Goal: Task Accomplishment & Management: Use online tool/utility

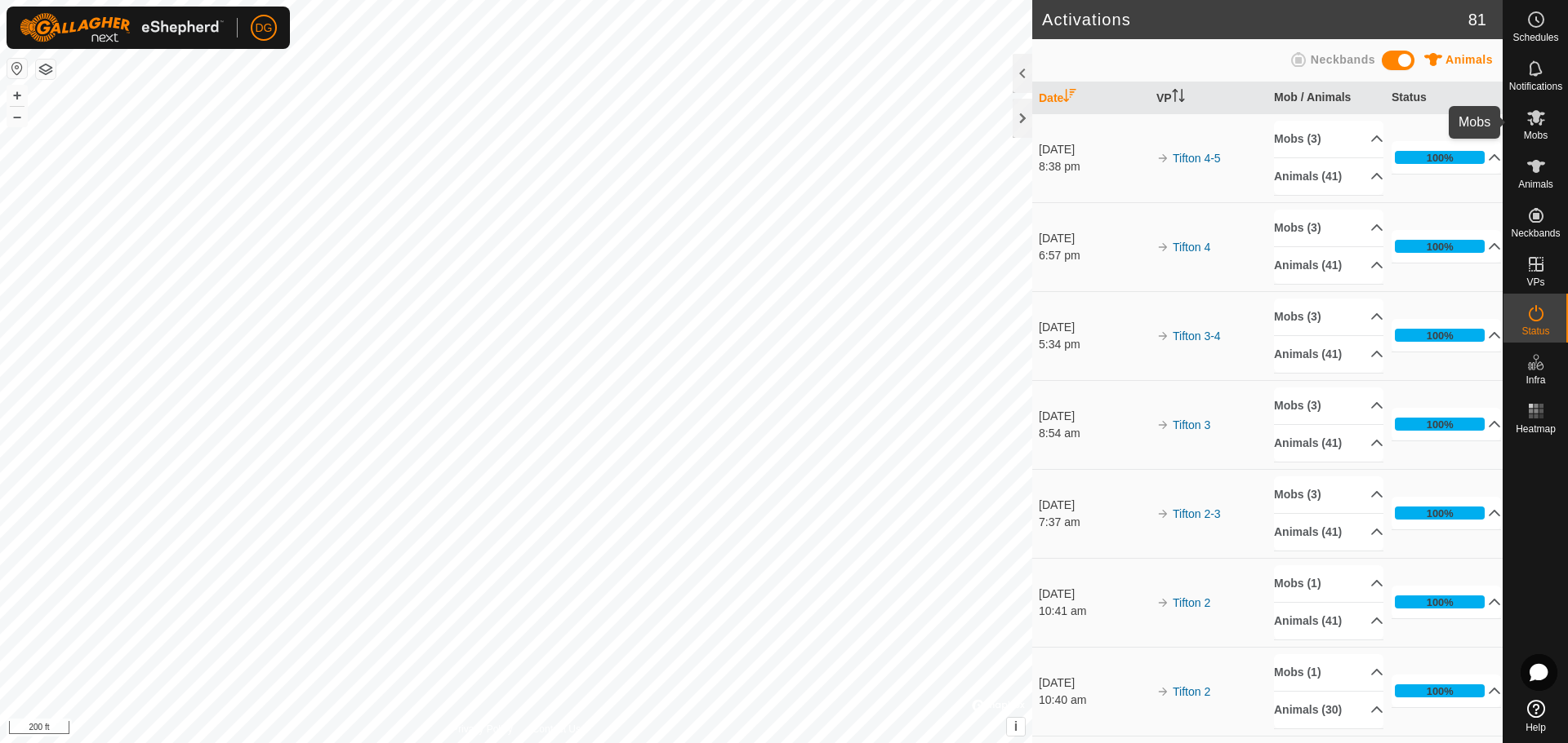
click at [1544, 126] on icon at bounding box center [1536, 117] width 20 height 20
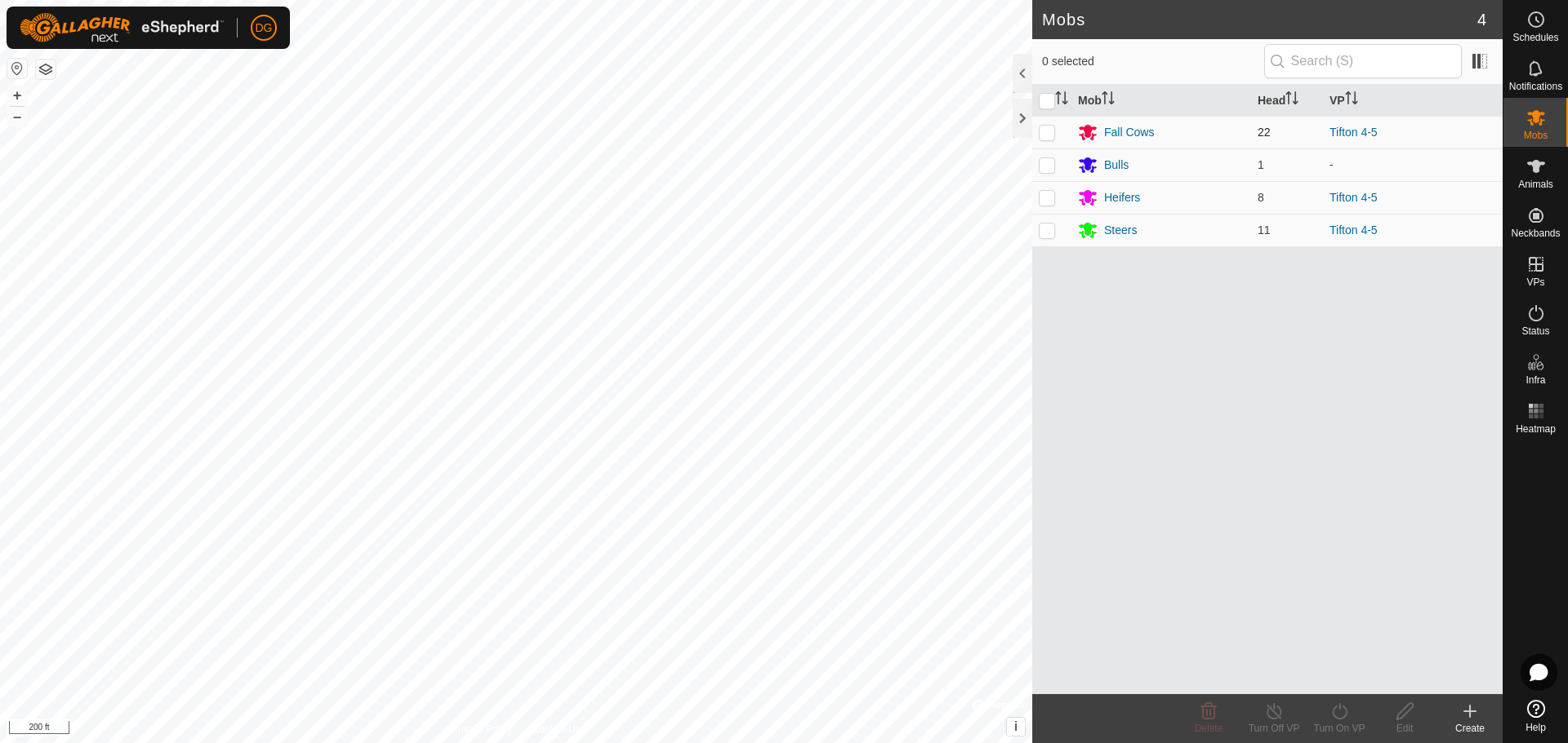
click at [1047, 133] on p-checkbox at bounding box center [1046, 133] width 16 height 13
checkbox input "true"
click at [1046, 194] on p-checkbox at bounding box center [1046, 198] width 16 height 13
checkbox input "true"
click at [1046, 232] on p-checkbox at bounding box center [1046, 230] width 16 height 13
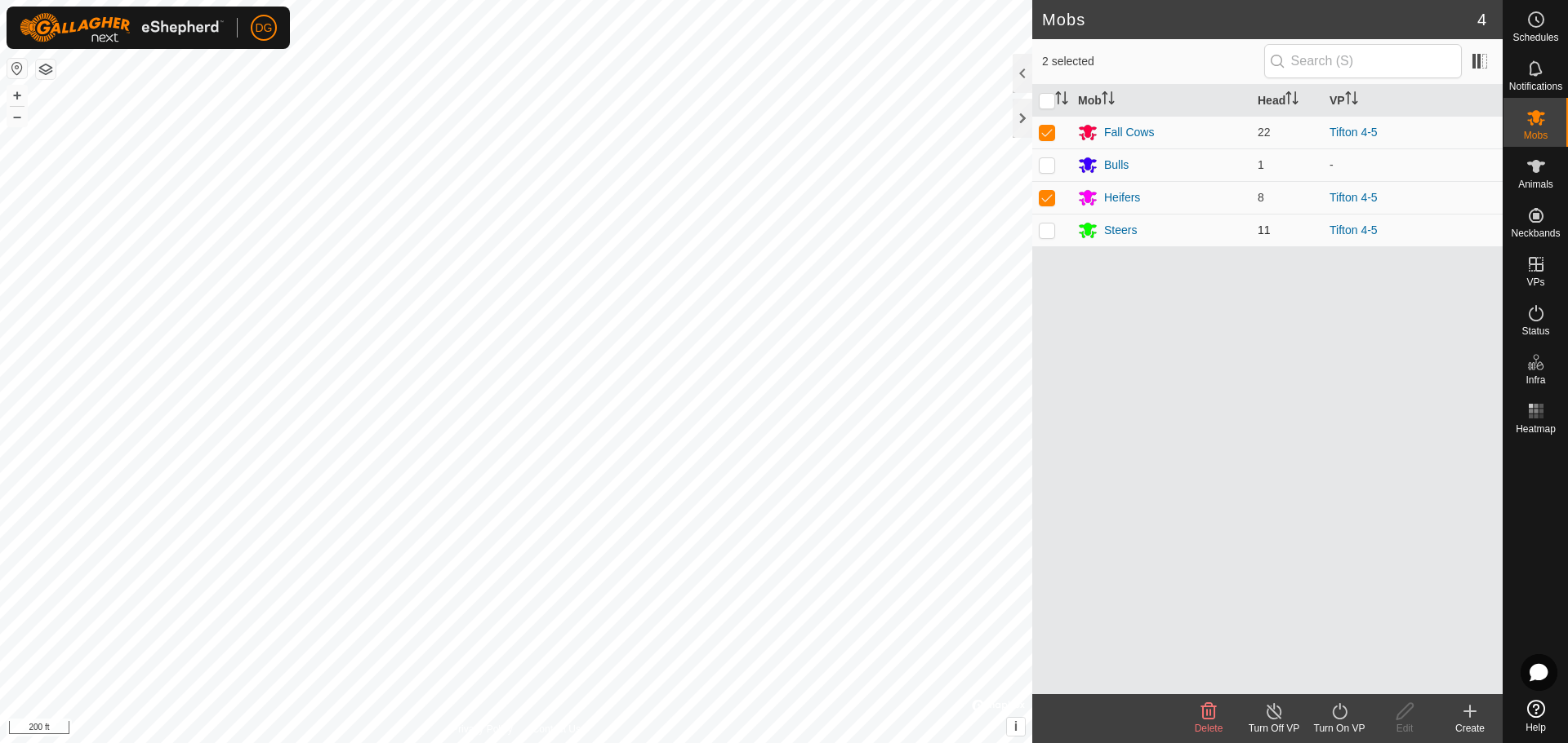
checkbox input "true"
click at [1340, 721] on icon at bounding box center [1339, 711] width 20 height 20
click at [1347, 680] on link "Now" at bounding box center [1387, 675] width 161 height 32
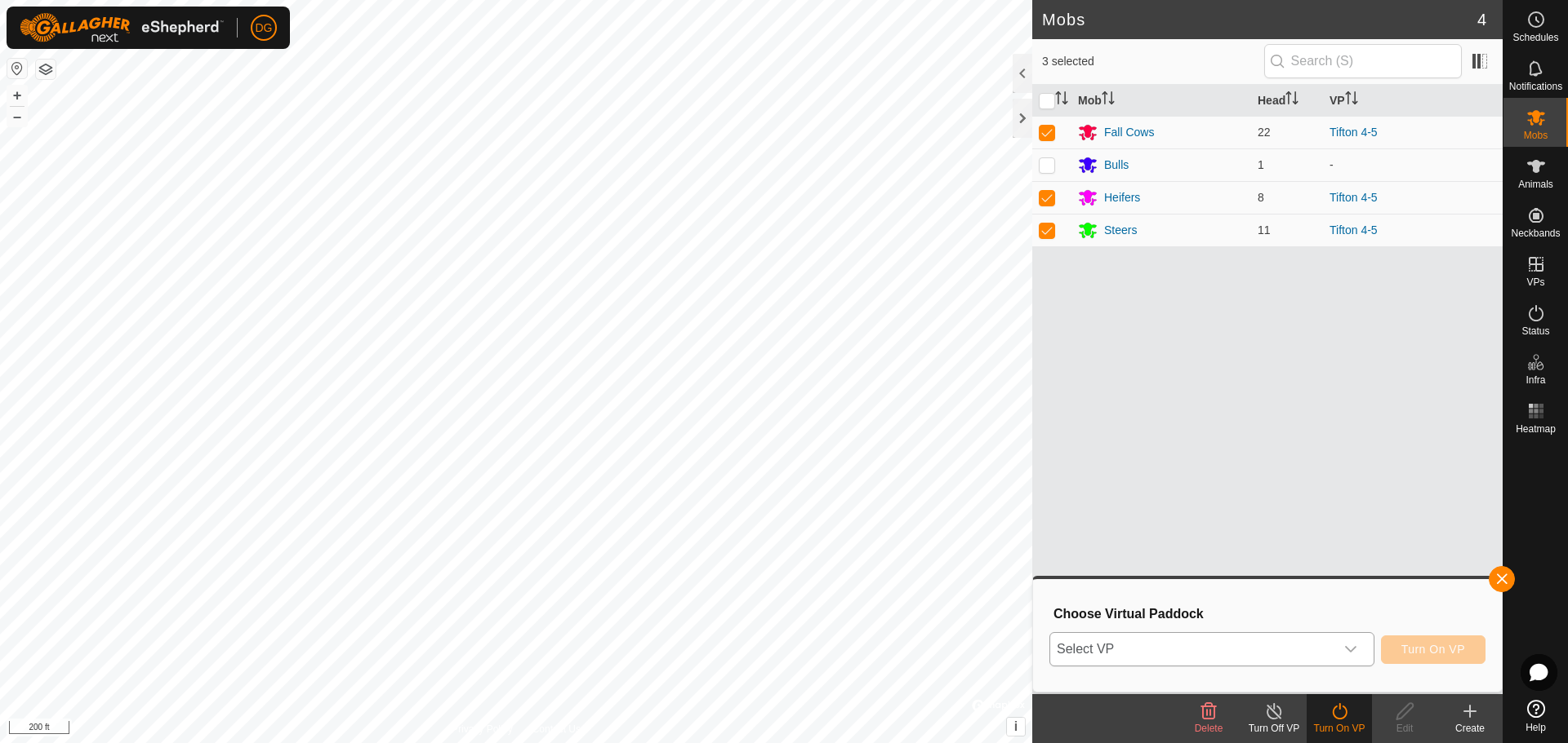
click at [1357, 648] on div "dropdown trigger" at bounding box center [1350, 649] width 32 height 32
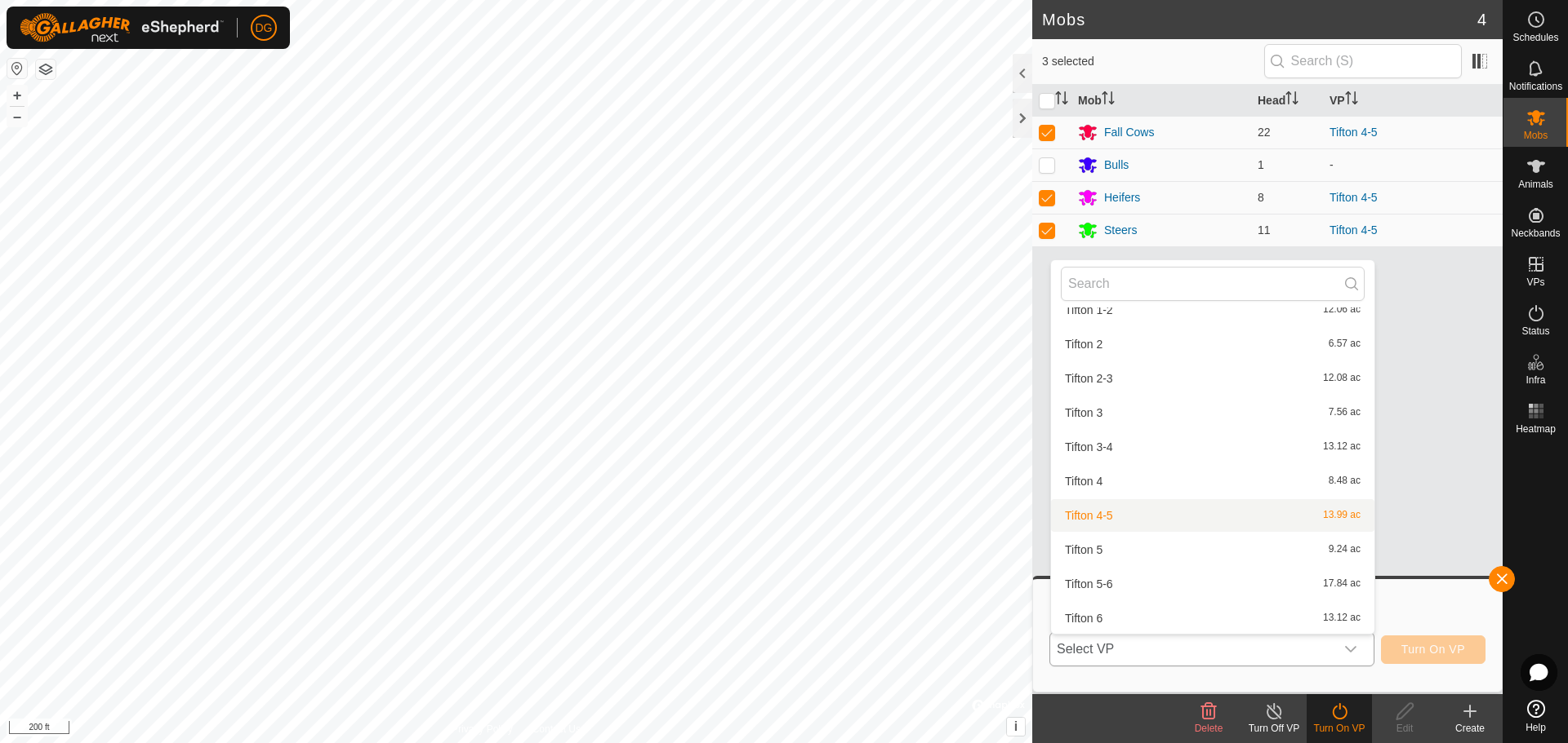
scroll to position [819, 0]
click at [1223, 552] on li "Tifton 5 9.24 ac" at bounding box center [1213, 549] width 323 height 32
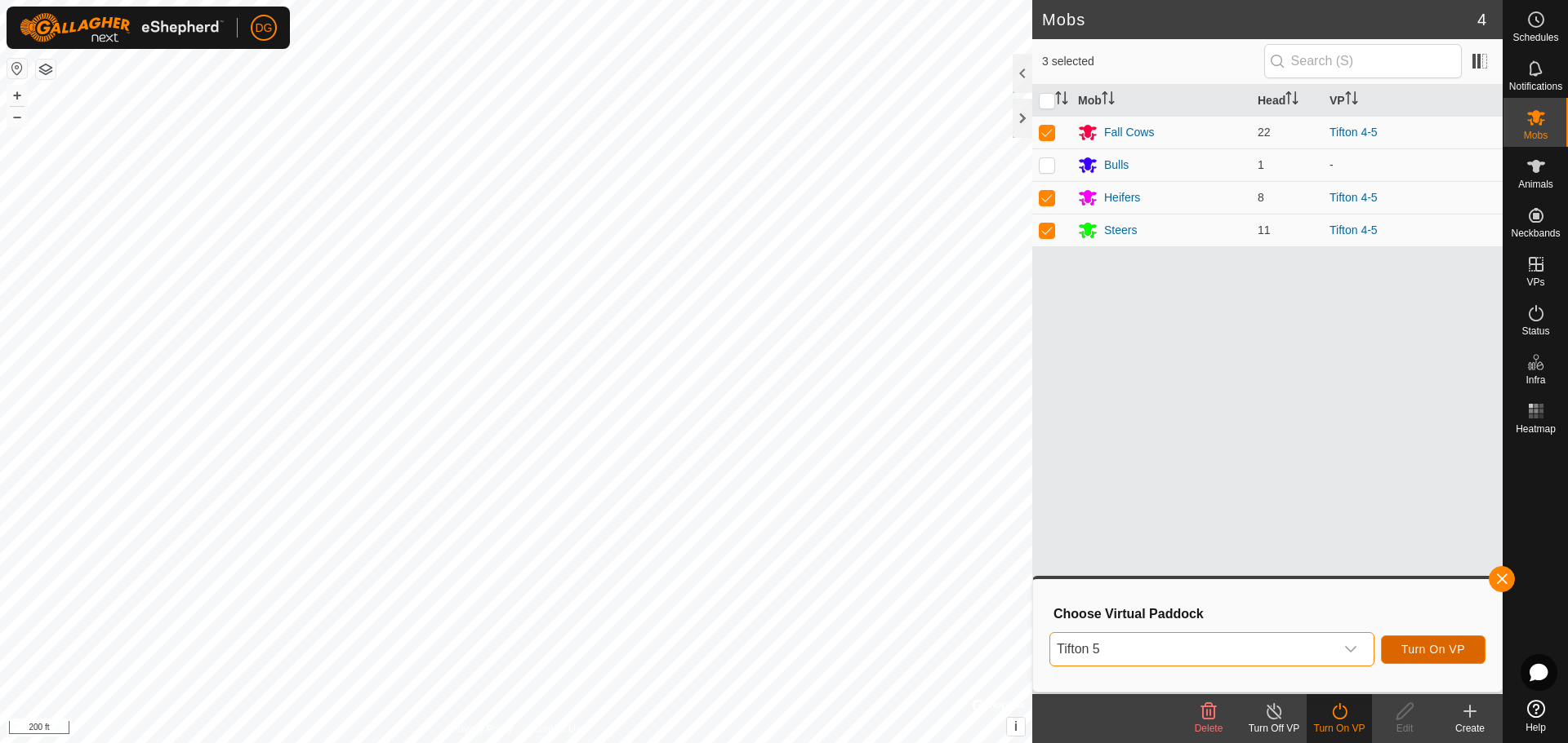
click at [1438, 651] on span "Turn On VP" at bounding box center [1432, 649] width 64 height 13
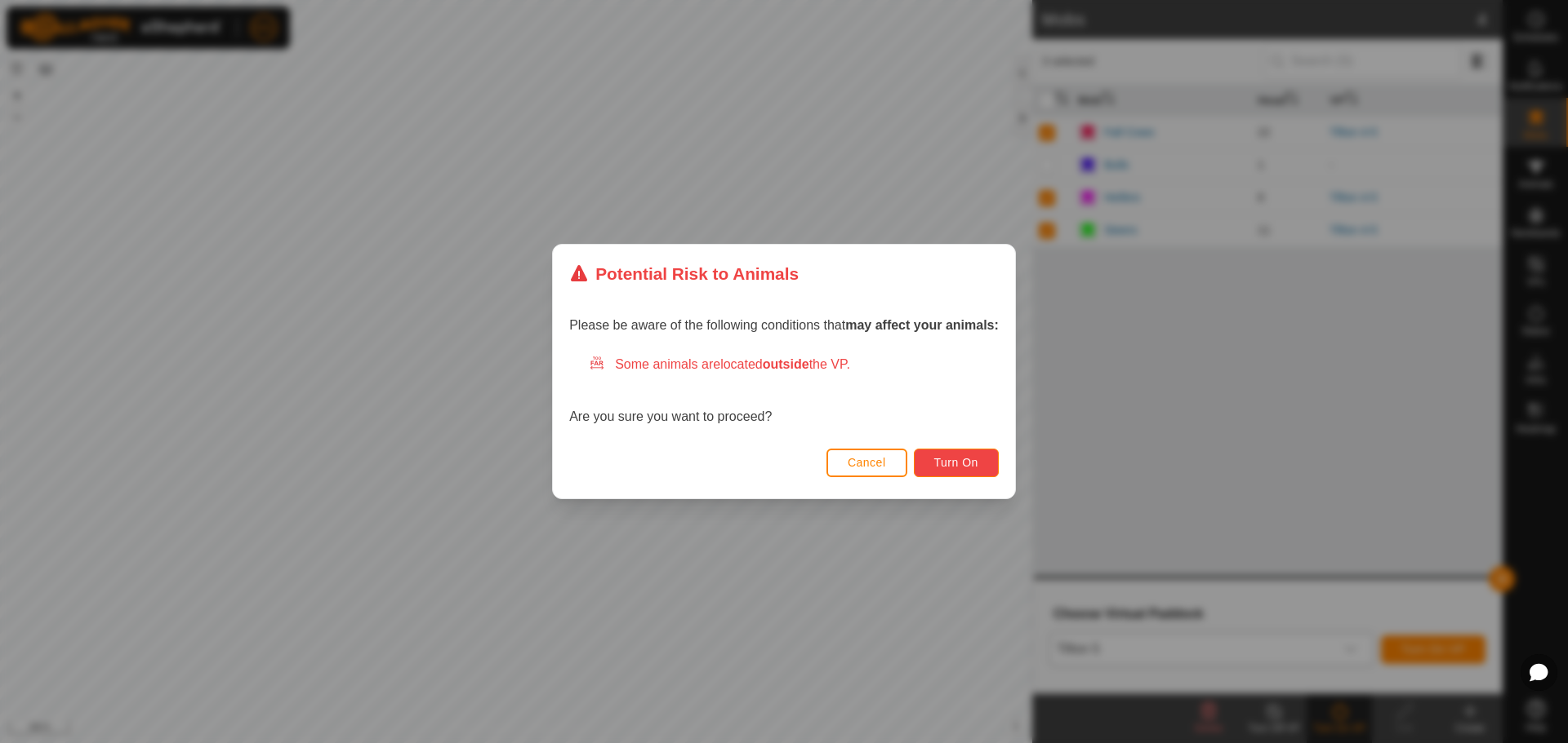
click at [967, 459] on span "Turn On" at bounding box center [956, 463] width 44 height 13
